Goal: Use online tool/utility: Utilize a website feature to perform a specific function

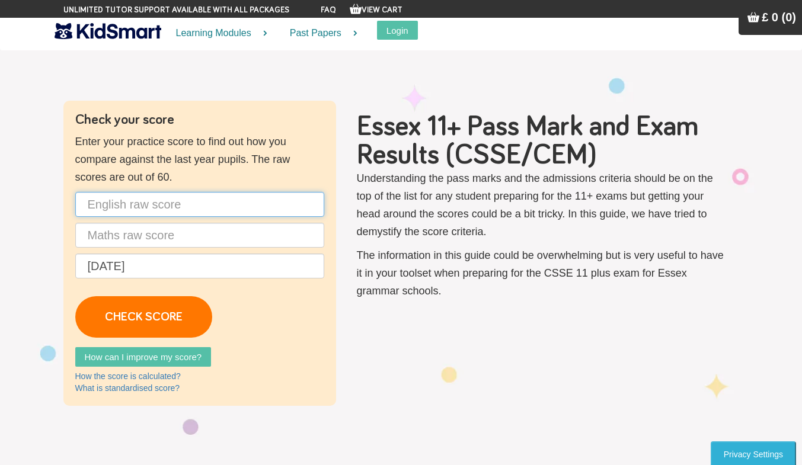
click at [215, 209] on input "text" at bounding box center [199, 204] width 249 height 25
type input "45"
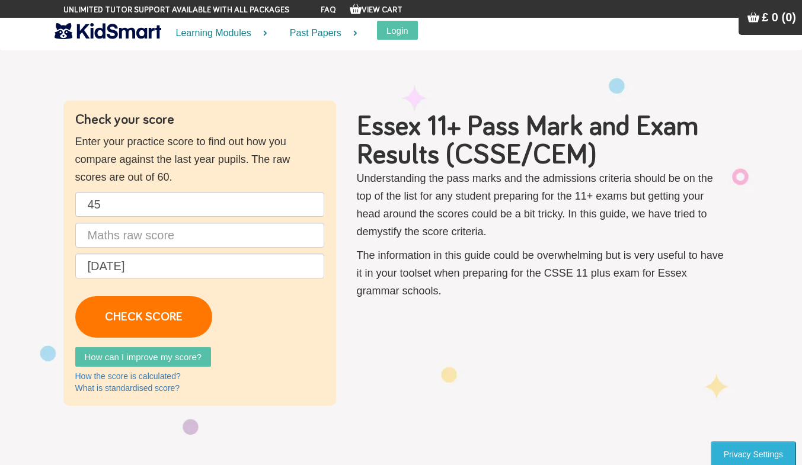
click at [129, 253] on p "45 [DATE] CHECK SCORE" at bounding box center [199, 265] width 249 height 146
click at [123, 241] on input "text" at bounding box center [199, 235] width 249 height 25
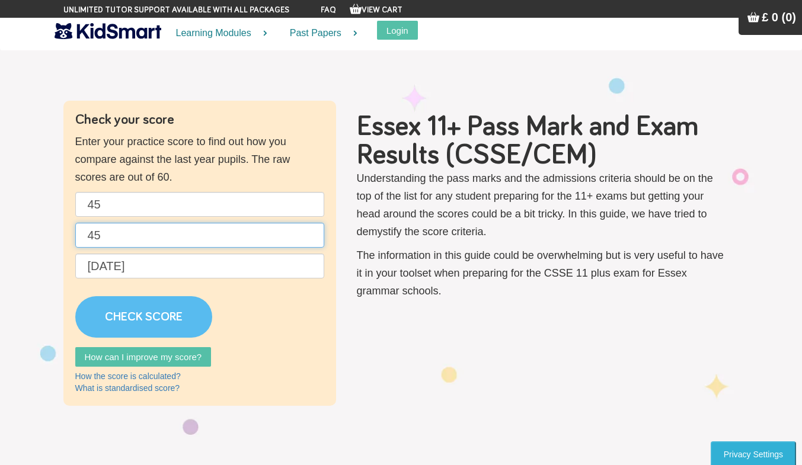
type input "45"
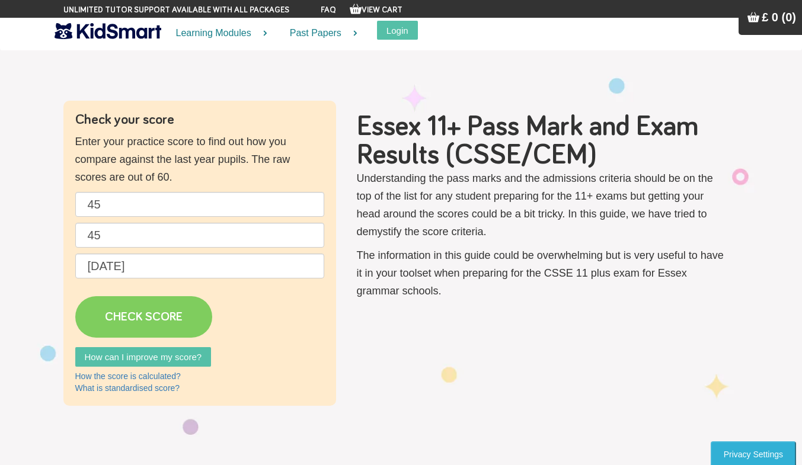
click at [145, 317] on link "CHECK SCORE" at bounding box center [143, 316] width 137 height 41
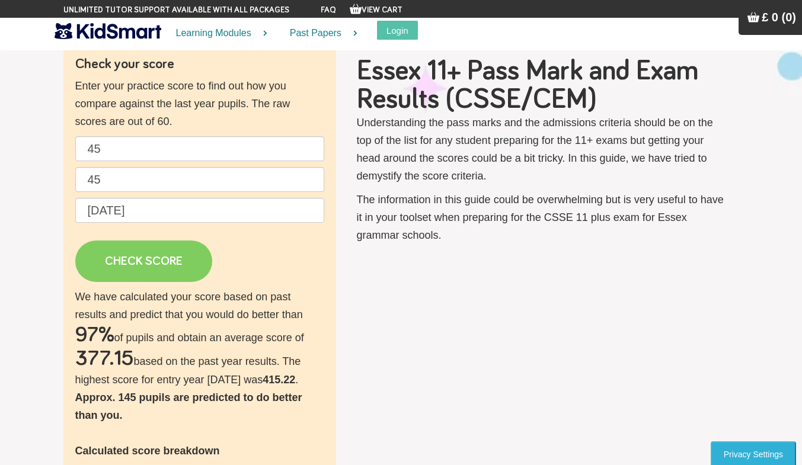
scroll to position [81, 0]
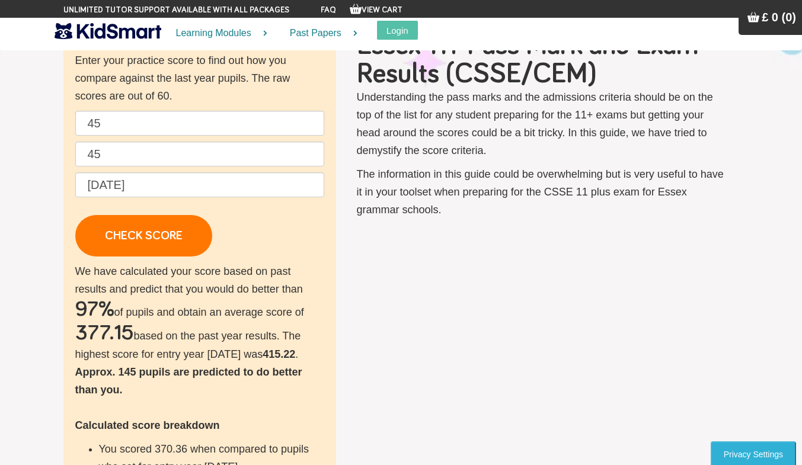
click at [85, 338] on h2 "377.15" at bounding box center [104, 334] width 59 height 24
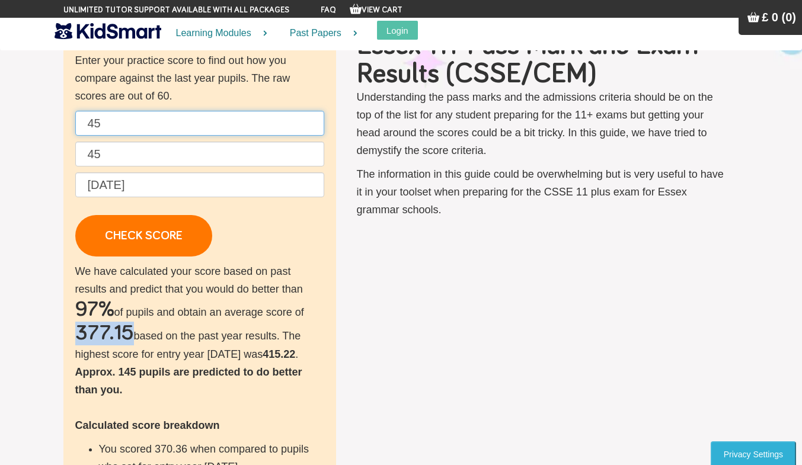
click at [138, 133] on input "45" at bounding box center [199, 123] width 249 height 25
type input "4"
type input "11"
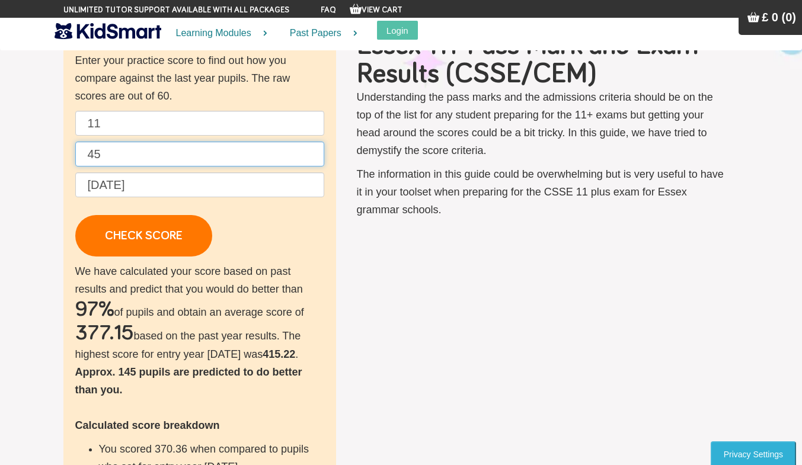
click at [136, 165] on input "45" at bounding box center [199, 154] width 249 height 25
type input "4"
type input "12"
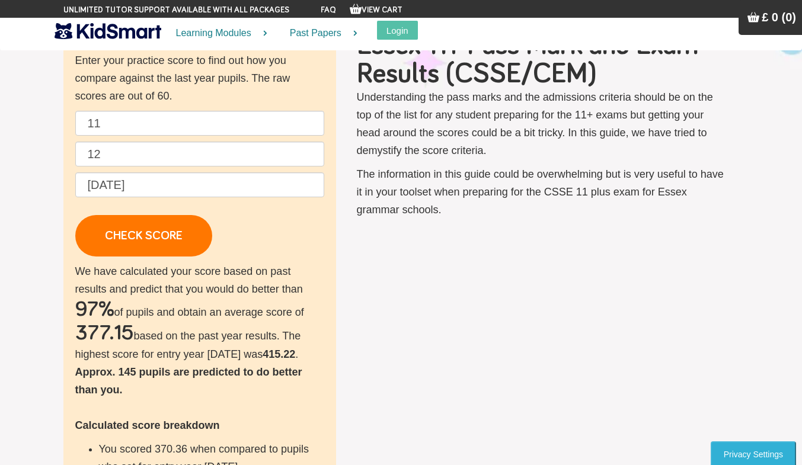
click at [262, 245] on p "11 12 [DATE] CHECK SCORE" at bounding box center [199, 184] width 249 height 146
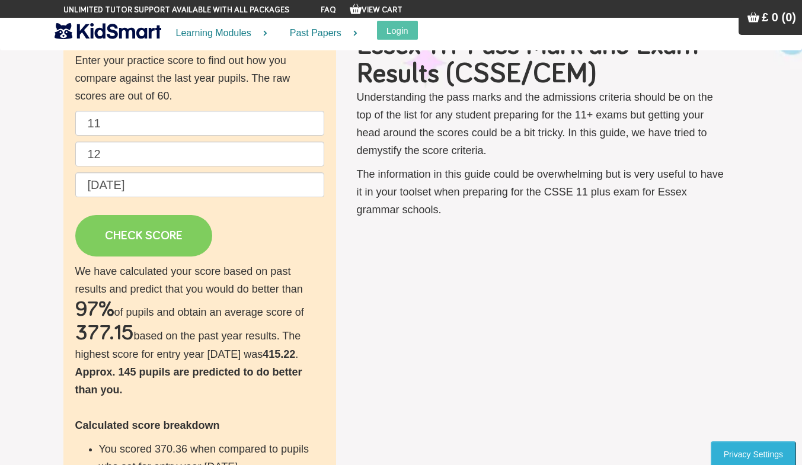
click at [170, 236] on link "CHECK SCORE" at bounding box center [143, 235] width 137 height 41
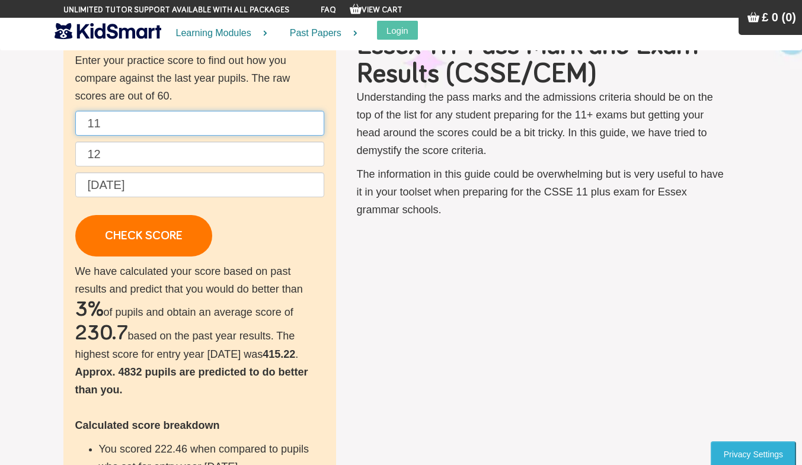
drag, startPoint x: 127, startPoint y: 136, endPoint x: 123, endPoint y: 127, distance: 9.6
click at [123, 127] on input "11" at bounding box center [199, 123] width 249 height 25
type input "1"
click at [119, 158] on input "12" at bounding box center [199, 154] width 249 height 25
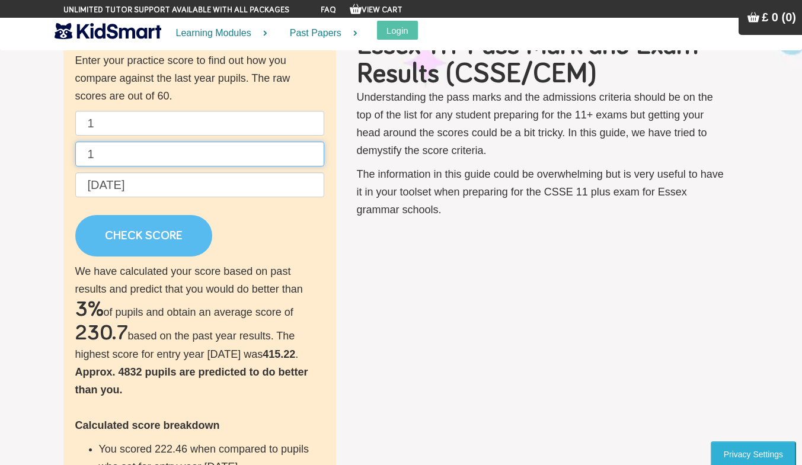
type input "1"
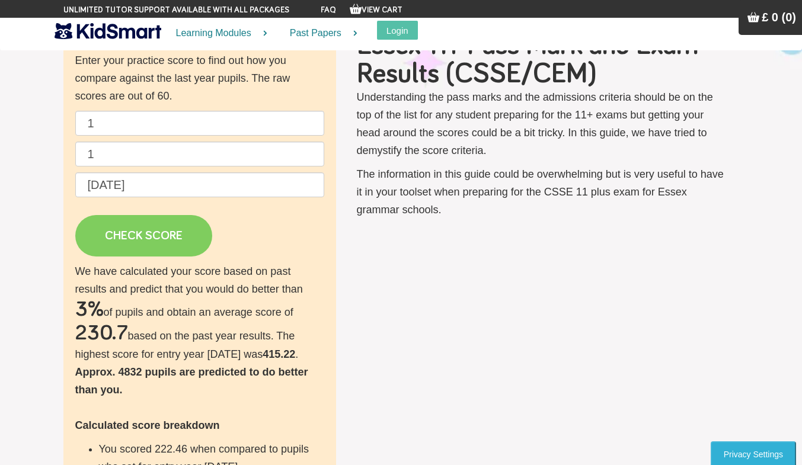
click at [129, 238] on link "CHECK SCORE" at bounding box center [143, 235] width 137 height 41
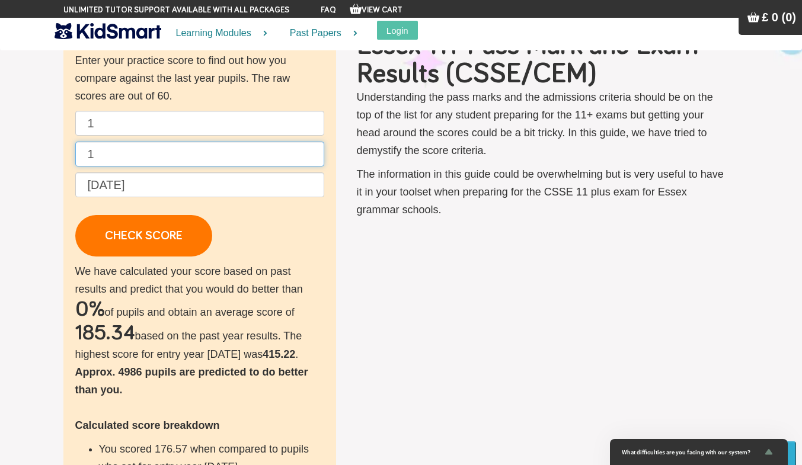
click at [111, 164] on input "1" at bounding box center [199, 154] width 249 height 25
type input "0"
click at [106, 120] on input "1" at bounding box center [199, 123] width 249 height 25
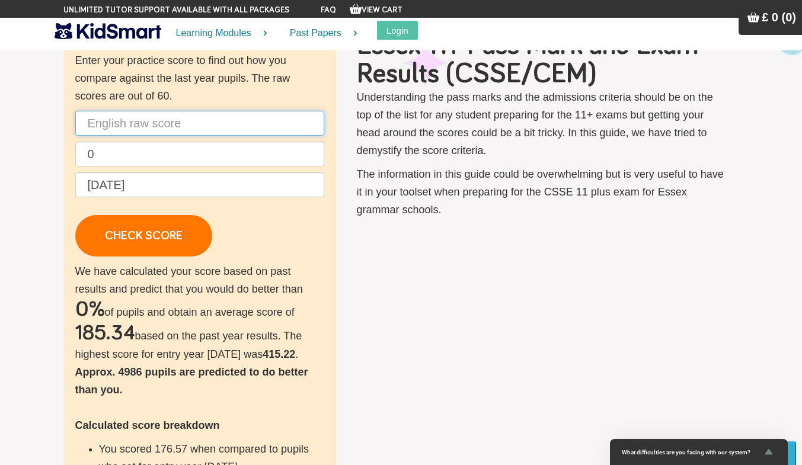
type input "9"
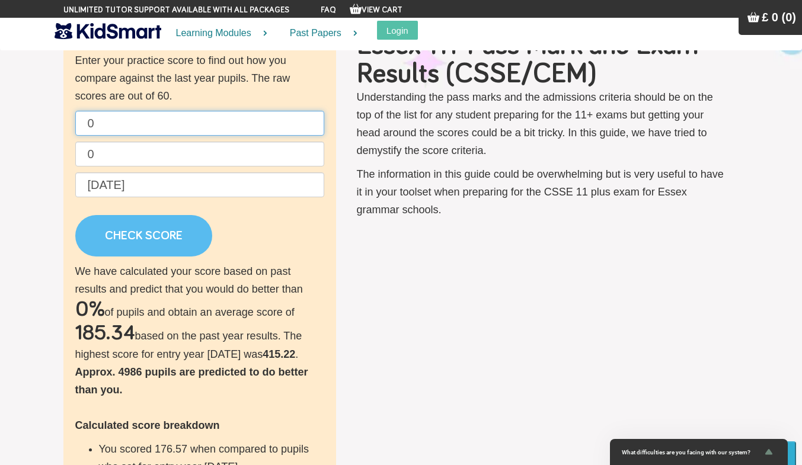
type input "0"
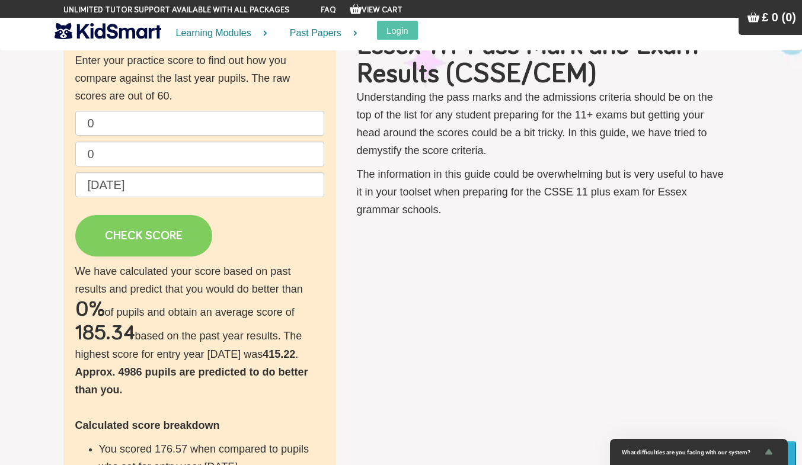
click at [172, 234] on link "CHECK SCORE" at bounding box center [143, 235] width 137 height 41
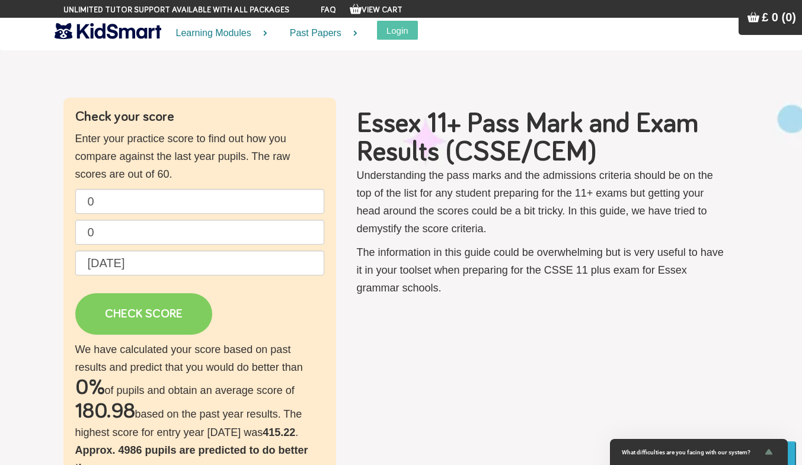
scroll to position [3, 0]
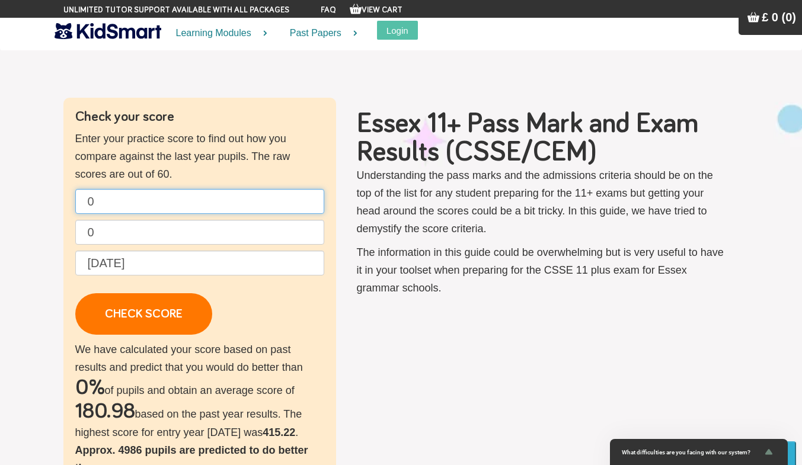
click at [98, 210] on input "0" at bounding box center [199, 201] width 249 height 25
click at [151, 245] on p "0 [DATE] CHECK SCORE" at bounding box center [199, 262] width 249 height 146
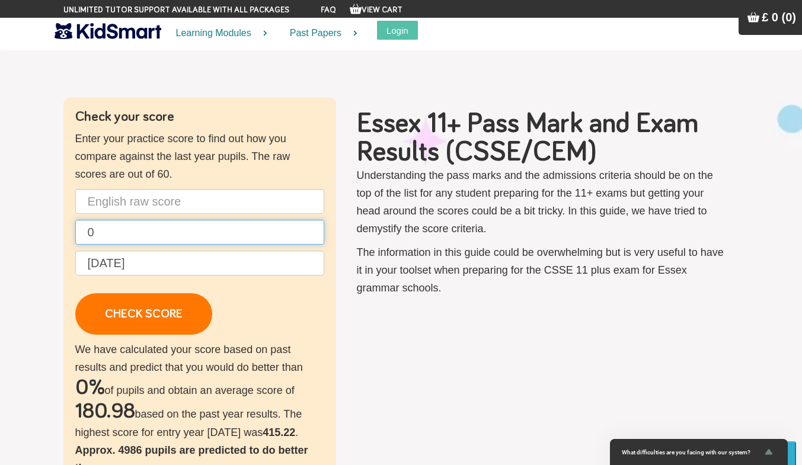
click at [119, 227] on input "0" at bounding box center [199, 232] width 249 height 25
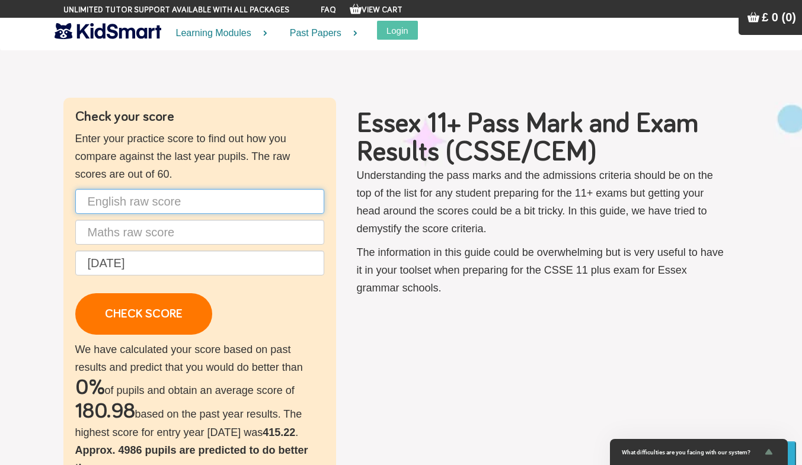
click at [118, 203] on input "text" at bounding box center [199, 201] width 249 height 25
type input "60"
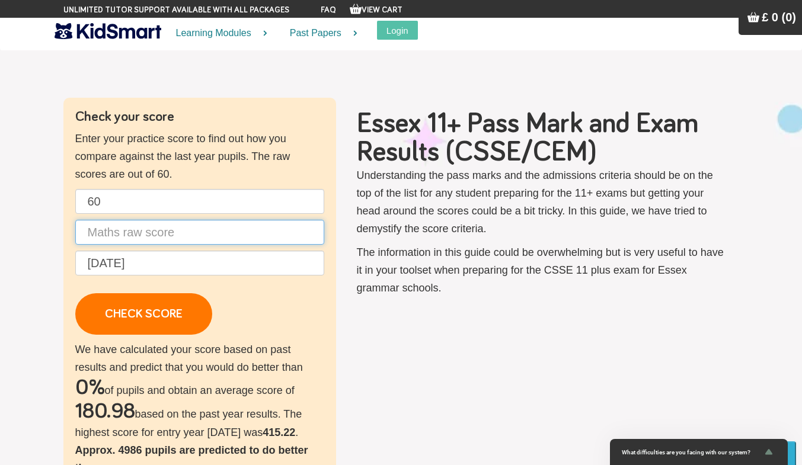
click at [154, 232] on input "text" at bounding box center [199, 232] width 249 height 25
type input "60"
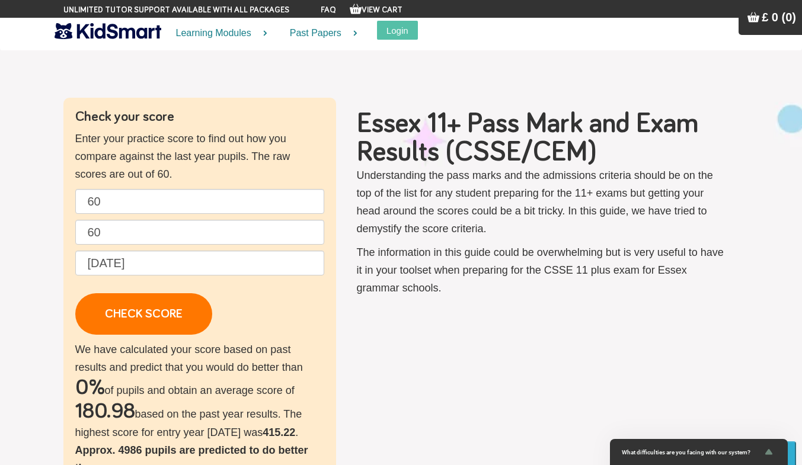
click at [235, 307] on p "60 60 [DATE] CHECK SCORE" at bounding box center [199, 262] width 249 height 146
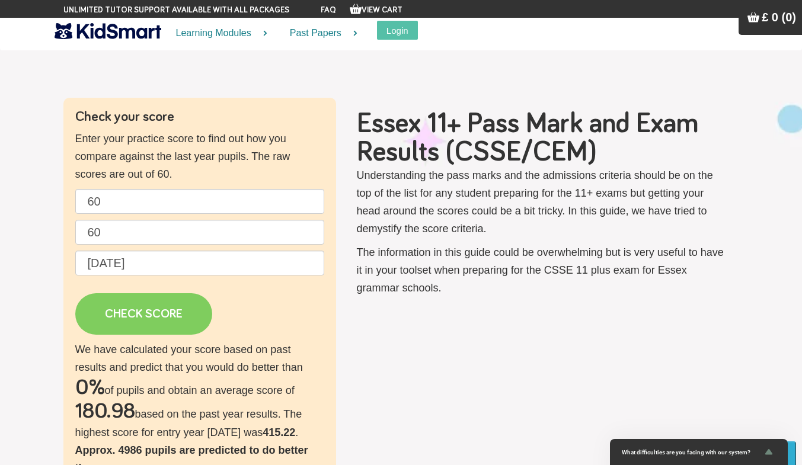
click at [181, 309] on link "CHECK SCORE" at bounding box center [143, 313] width 137 height 41
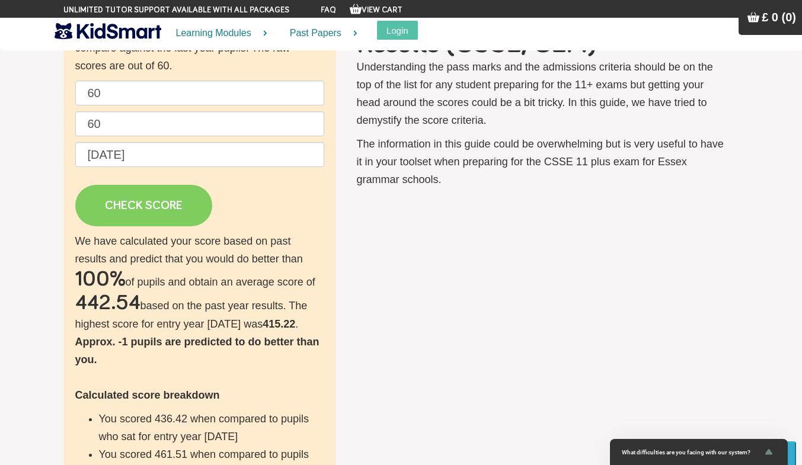
scroll to position [0, 0]
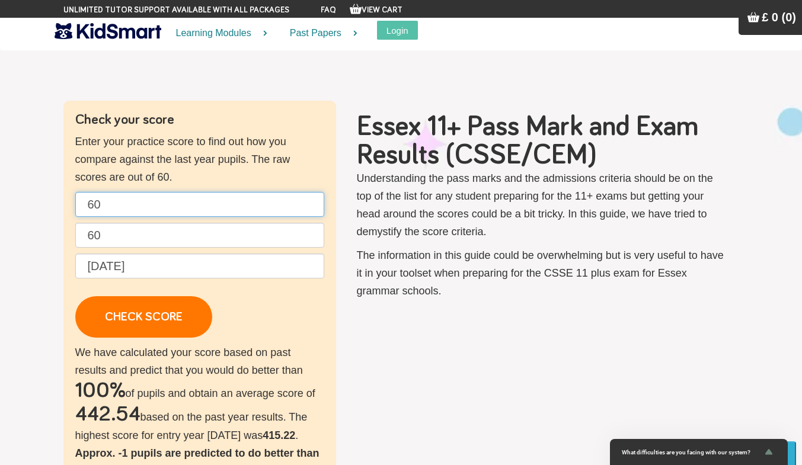
click at [126, 209] on input "60" at bounding box center [199, 204] width 249 height 25
type input "6"
click at [103, 239] on input "60" at bounding box center [199, 235] width 249 height 25
type input "6"
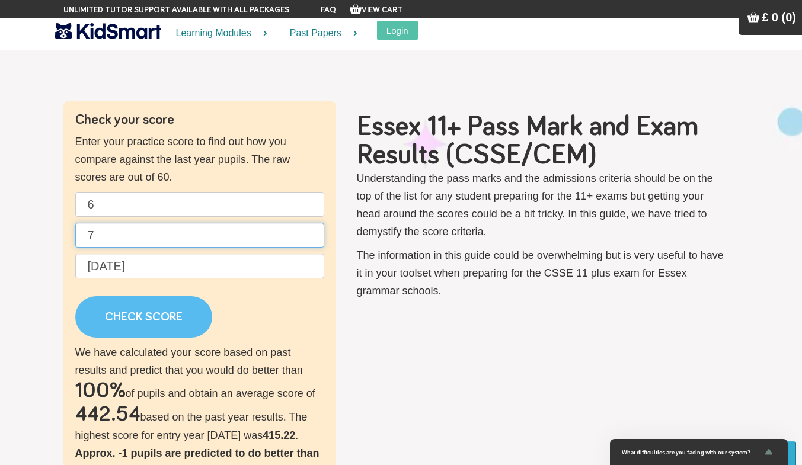
type input "7"
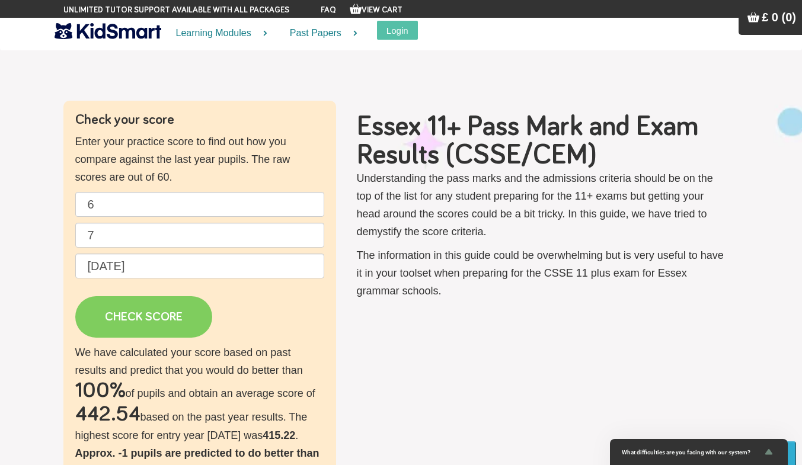
click at [136, 317] on link "CHECK SCORE" at bounding box center [143, 316] width 137 height 41
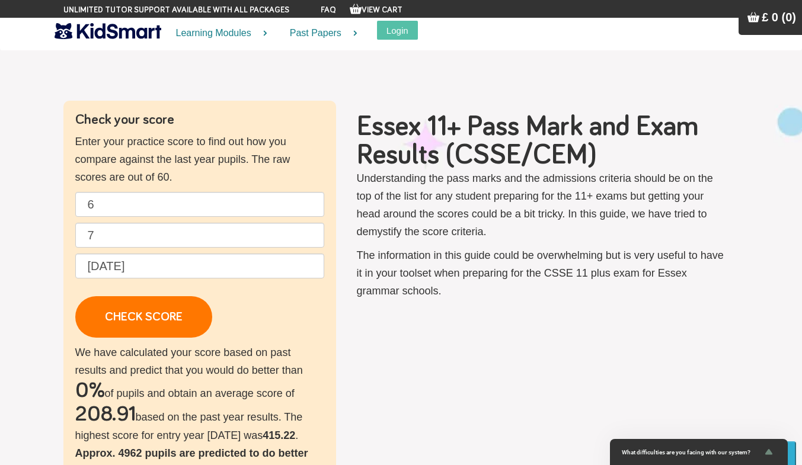
click at [132, 417] on h2 "208.91" at bounding box center [105, 415] width 60 height 24
drag, startPoint x: 130, startPoint y: 396, endPoint x: 103, endPoint y: 209, distance: 188.7
click at [103, 209] on input "6" at bounding box center [199, 204] width 249 height 25
type input "60"
click at [108, 241] on input "70" at bounding box center [199, 235] width 249 height 25
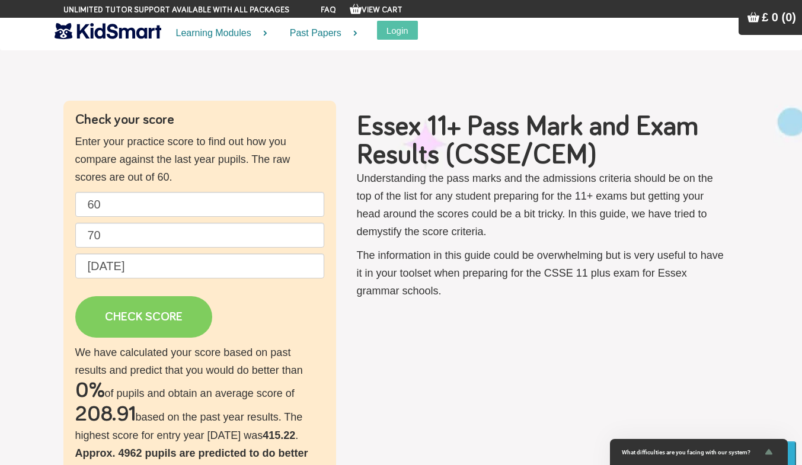
click at [123, 330] on link "CHECK SCORE" at bounding box center [143, 316] width 137 height 41
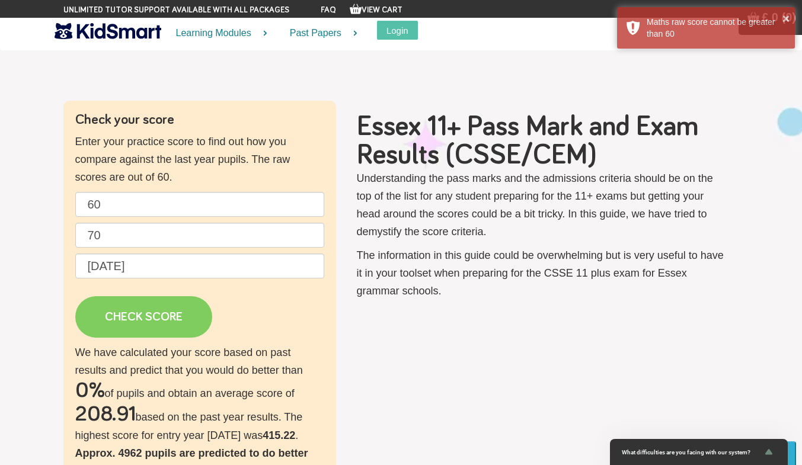
click at [122, 325] on link "CHECK SCORE" at bounding box center [143, 316] width 137 height 41
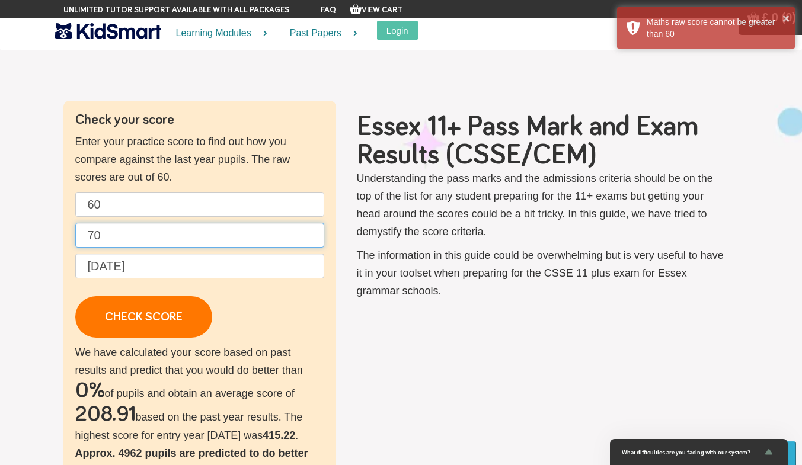
drag, startPoint x: 131, startPoint y: 242, endPoint x: 85, endPoint y: 241, distance: 45.7
click at [85, 241] on input "70" at bounding box center [199, 235] width 249 height 25
click at [132, 247] on input "70" at bounding box center [199, 235] width 249 height 25
type input "7"
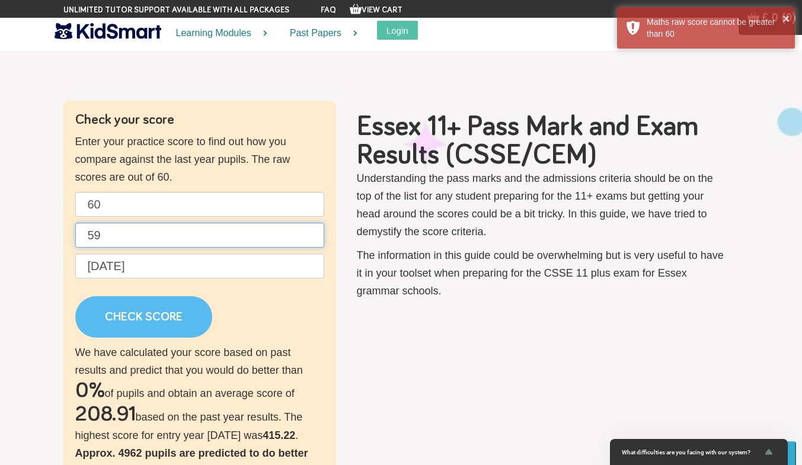
type input "59"
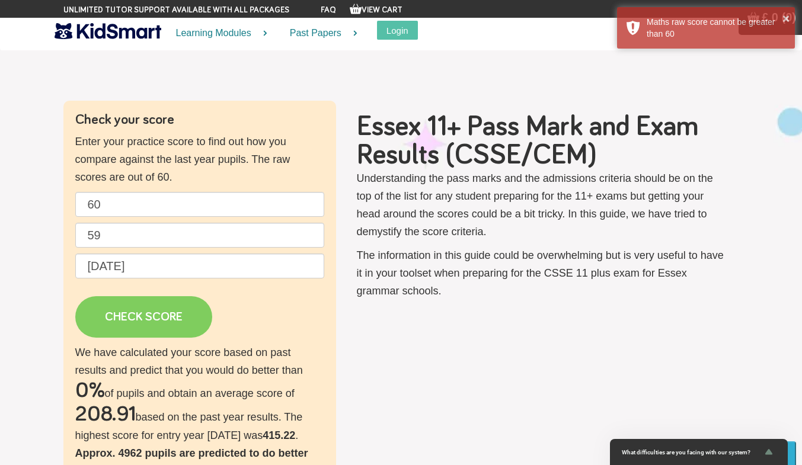
click at [124, 309] on link "CHECK SCORE" at bounding box center [143, 316] width 137 height 41
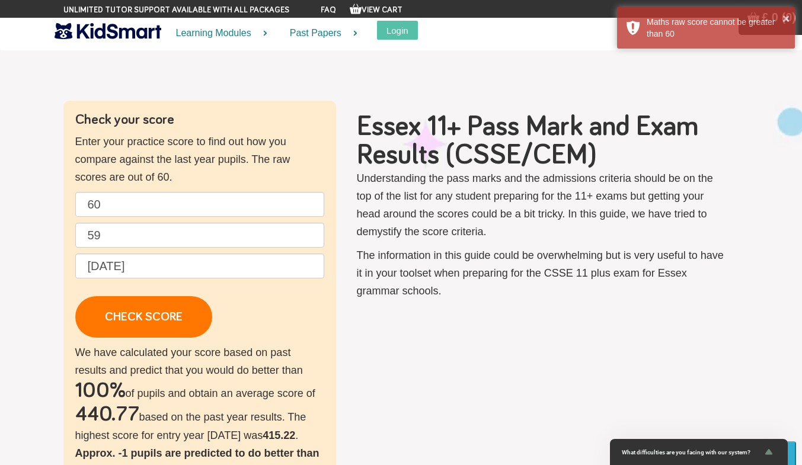
drag, startPoint x: 136, startPoint y: 250, endPoint x: 130, endPoint y: 239, distance: 12.7
click at [130, 239] on p "60 59 [DATE] CHECK SCORE" at bounding box center [199, 265] width 249 height 146
click at [136, 200] on input "60" at bounding box center [199, 204] width 249 height 25
type input "6"
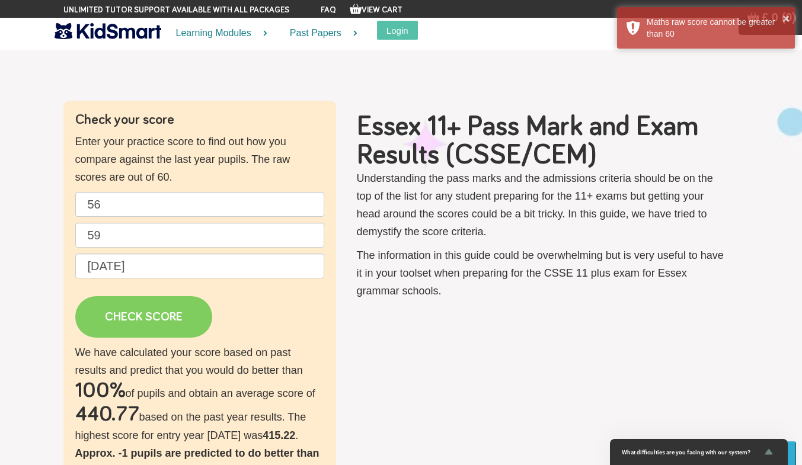
click at [141, 320] on link "CHECK SCORE" at bounding box center [143, 316] width 137 height 41
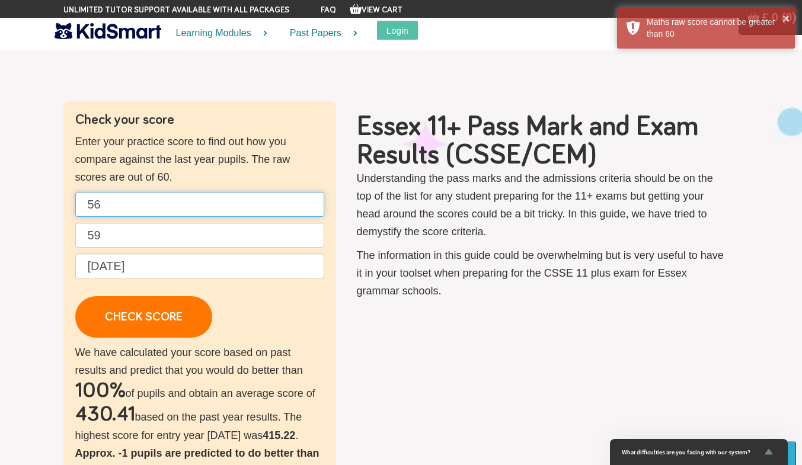
click at [159, 204] on input "56" at bounding box center [199, 204] width 249 height 25
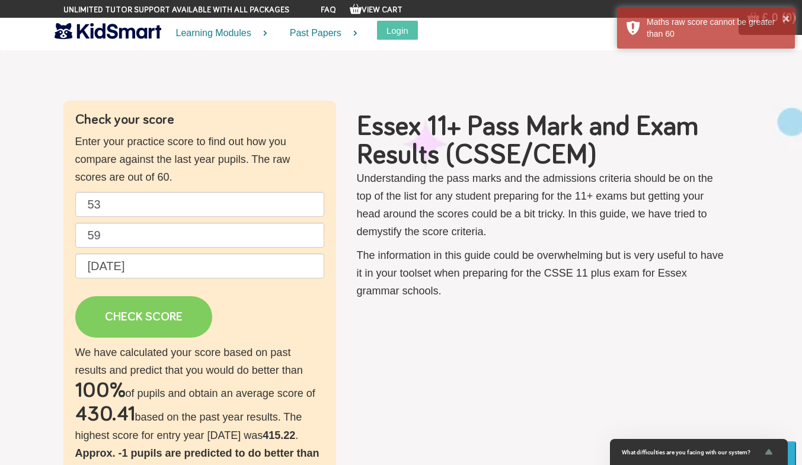
click at [148, 315] on link "CHECK SCORE" at bounding box center [143, 316] width 137 height 41
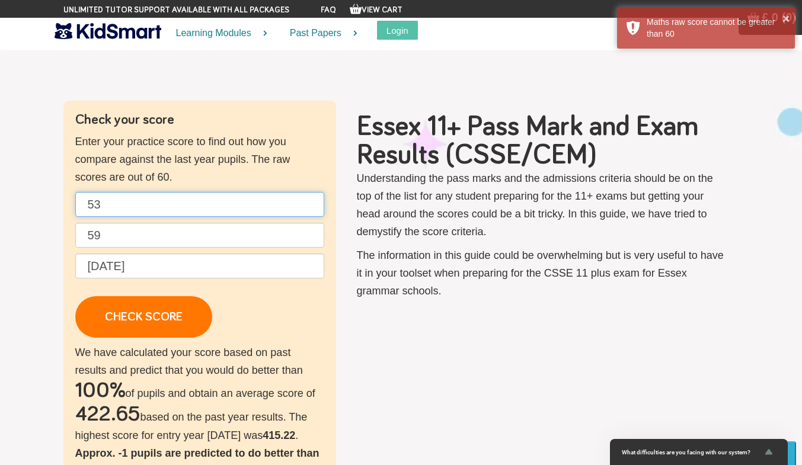
click at [119, 203] on input "53" at bounding box center [199, 204] width 249 height 25
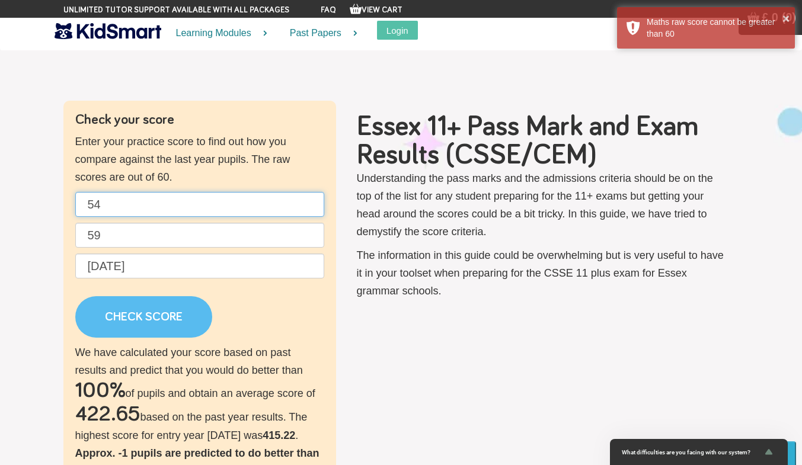
type input "54"
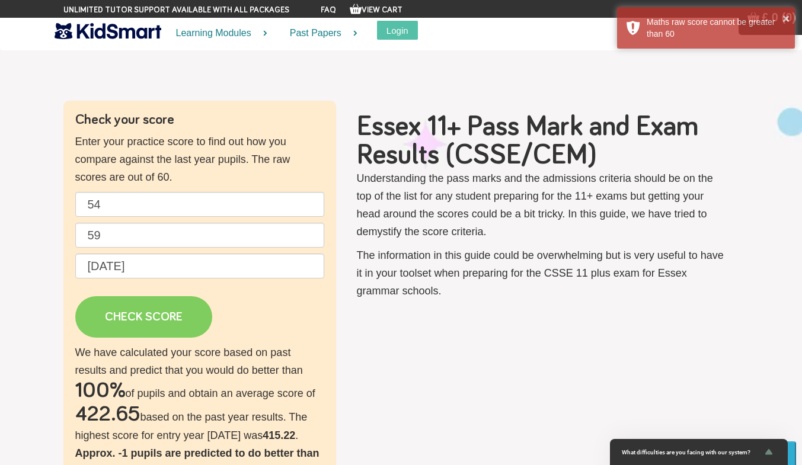
click at [159, 324] on link "CHECK SCORE" at bounding box center [143, 316] width 137 height 41
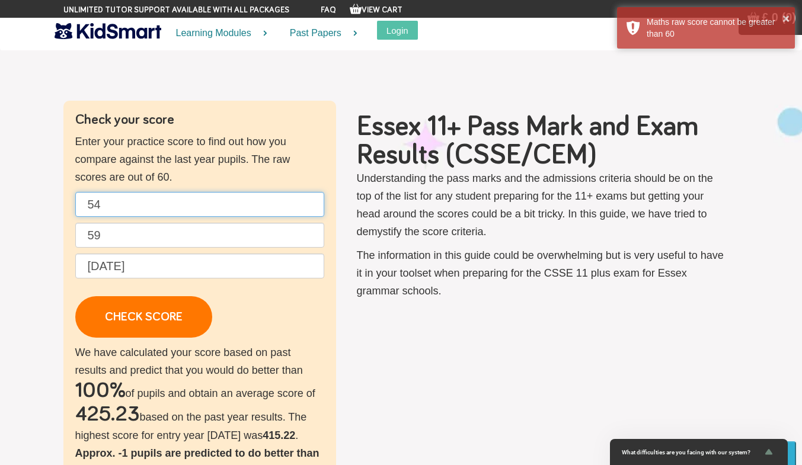
click at [136, 205] on input "54" at bounding box center [199, 204] width 249 height 25
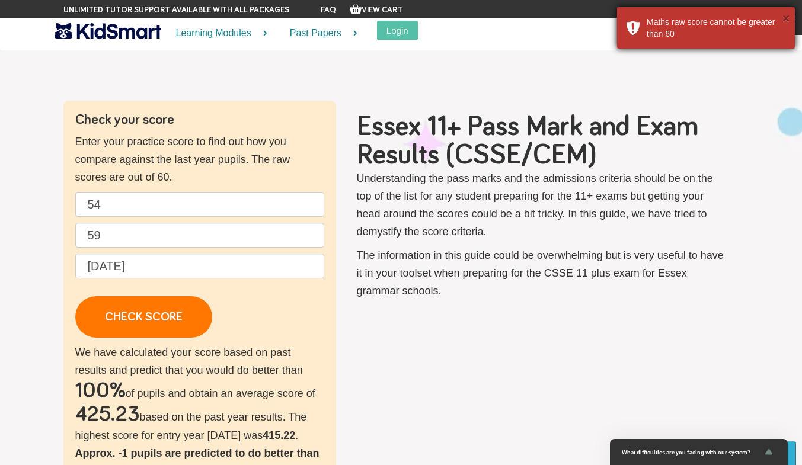
click at [788, 15] on button "×" at bounding box center [785, 18] width 7 height 12
